Goal: Check status: Check status

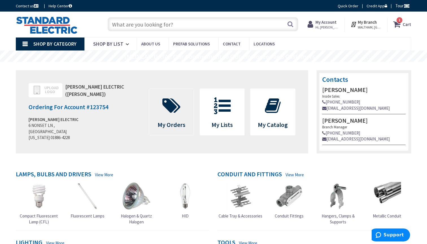
click at [177, 105] on icon at bounding box center [172, 105] width 24 height 17
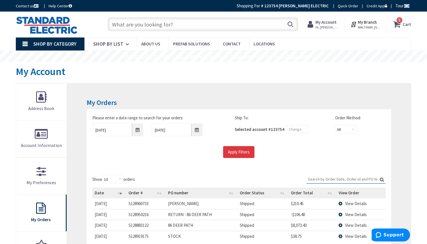
click at [239, 152] on input "Apply Filters" at bounding box center [238, 152] width 31 height 12
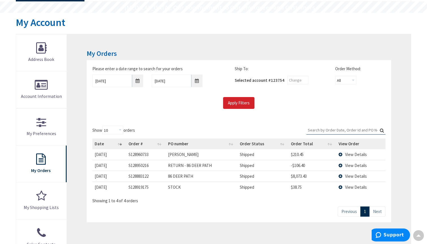
scroll to position [49, 0]
click at [138, 79] on input "10/2/2025" at bounding box center [117, 80] width 51 height 13
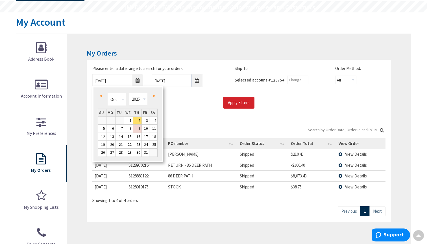
click at [102, 95] on span "Prev" at bounding box center [101, 96] width 2 height 3
click at [112, 152] on link "29" at bounding box center [111, 153] width 9 height 8
type input "[DATE]"
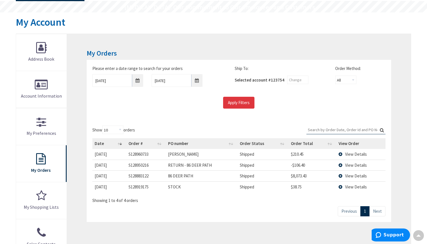
click at [240, 101] on input "Apply Filters" at bounding box center [238, 103] width 31 height 12
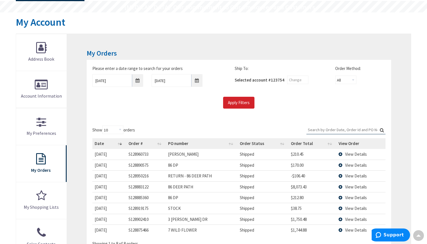
click at [350, 164] on span "View Details" at bounding box center [356, 165] width 22 height 5
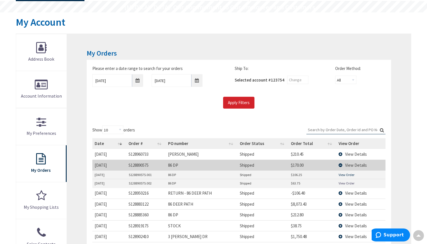
click at [343, 175] on link "View Order" at bounding box center [347, 175] width 16 height 5
click at [352, 193] on span "View Details" at bounding box center [356, 193] width 22 height 5
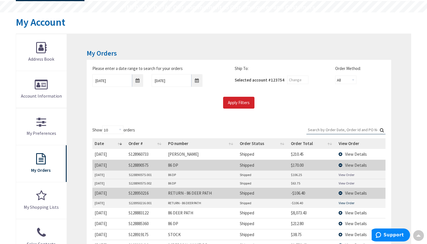
click at [349, 201] on link "View Order" at bounding box center [347, 203] width 16 height 5
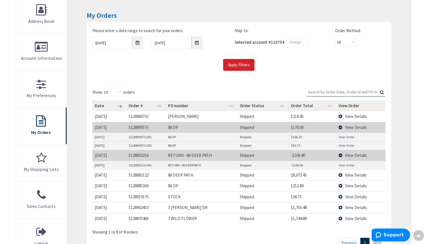
scroll to position [89, 0]
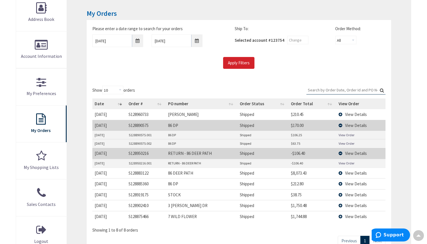
click at [348, 181] on span "View Details" at bounding box center [356, 183] width 22 height 5
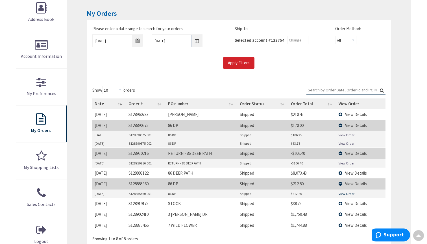
click at [343, 192] on link "View Order" at bounding box center [347, 194] width 16 height 5
click at [350, 224] on span "View Details" at bounding box center [356, 225] width 22 height 5
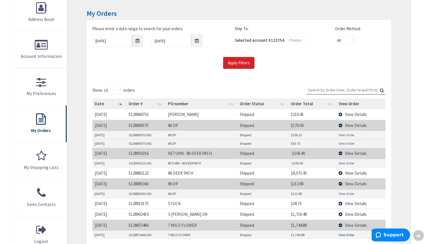
click at [343, 233] on link "View Order" at bounding box center [347, 235] width 16 height 5
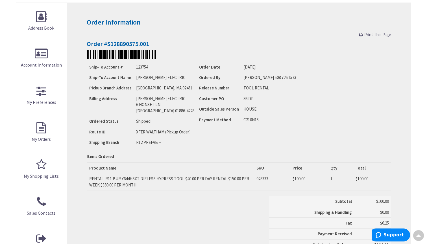
scroll to position [81, 0]
click at [373, 34] on span "Print This Page" at bounding box center [377, 34] width 27 height 5
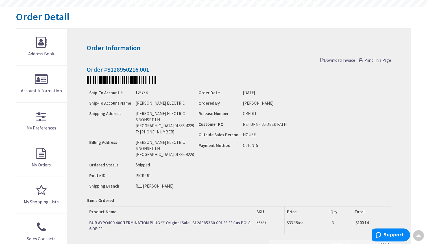
scroll to position [55, 0]
click at [335, 58] on span "Download Invoice" at bounding box center [337, 60] width 35 height 5
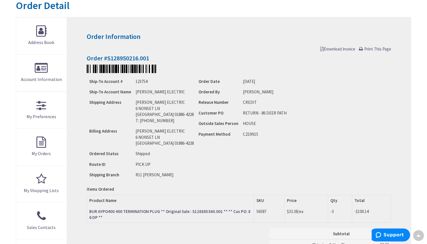
scroll to position [66, 0]
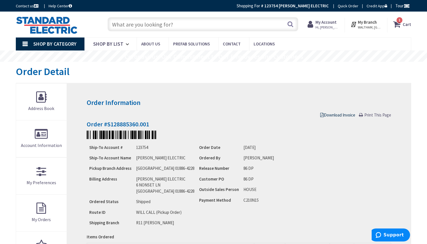
click at [336, 115] on span "Download Invoice" at bounding box center [337, 114] width 35 height 5
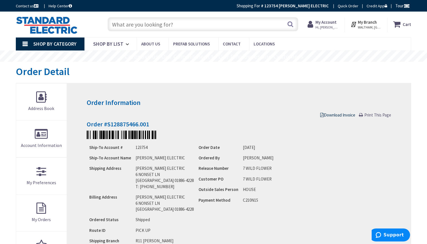
click at [334, 114] on span "Download Invoice" at bounding box center [337, 114] width 35 height 5
